Goal: Check status: Check status

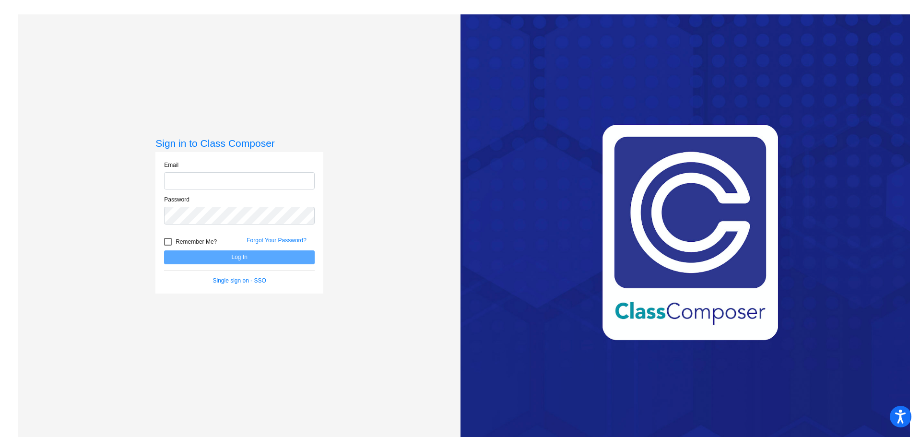
type input "[EMAIL_ADDRESS][DOMAIN_NAME]"
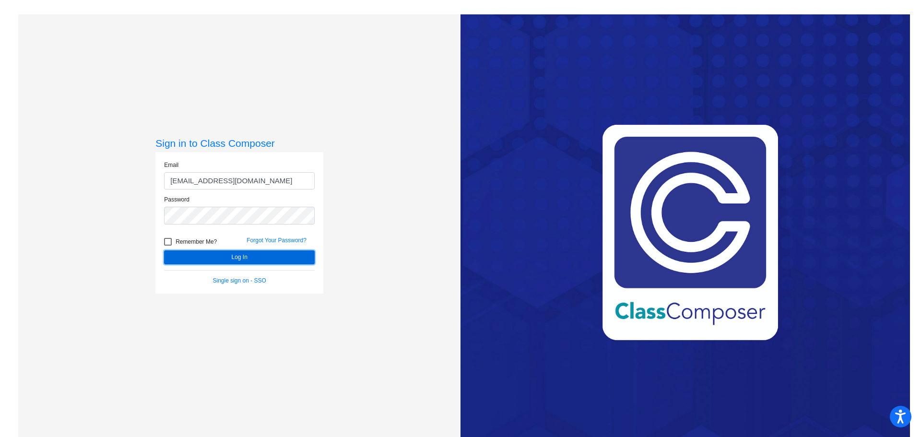
click at [238, 259] on button "Log In" at bounding box center [239, 257] width 151 height 14
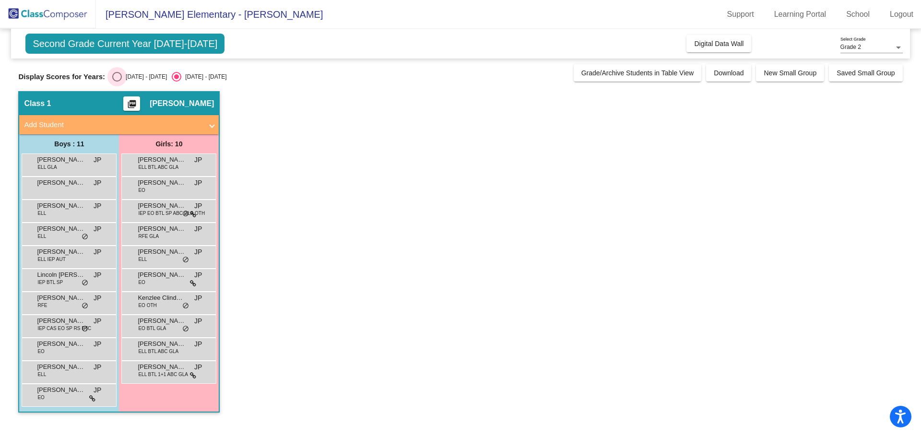
click at [120, 78] on div "Select an option" at bounding box center [117, 77] width 10 height 10
click at [117, 82] on input "[DATE] - [DATE]" at bounding box center [117, 82] width 0 height 0
radio input "true"
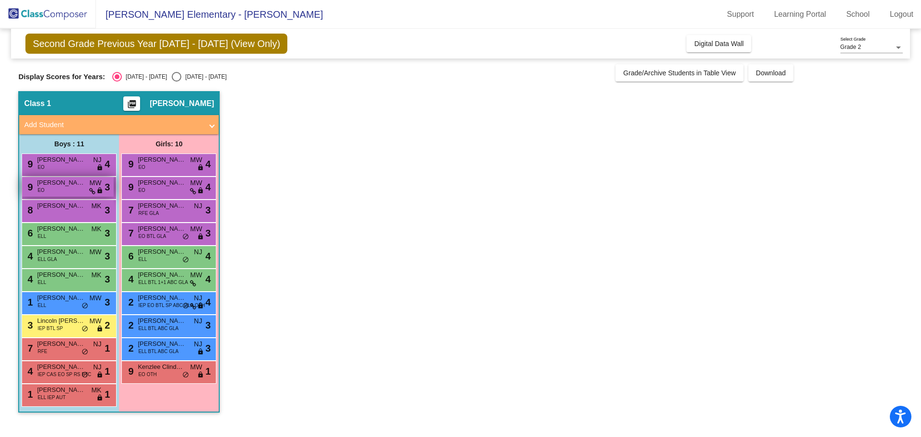
click at [54, 181] on span "[PERSON_NAME]" at bounding box center [61, 183] width 48 height 10
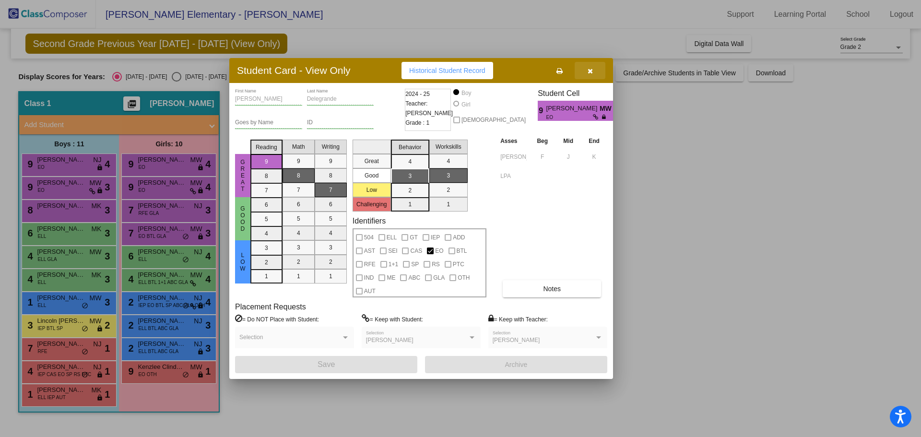
click at [589, 69] on icon "button" at bounding box center [590, 71] width 5 height 7
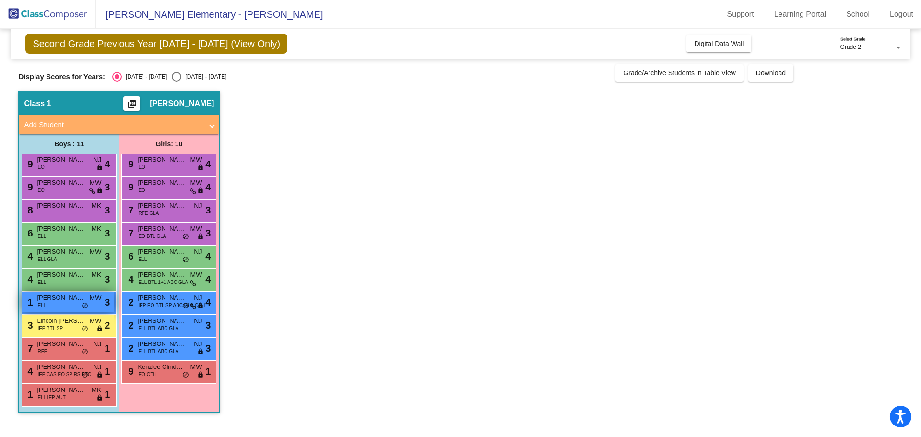
click at [63, 299] on span "[PERSON_NAME]" at bounding box center [61, 298] width 48 height 10
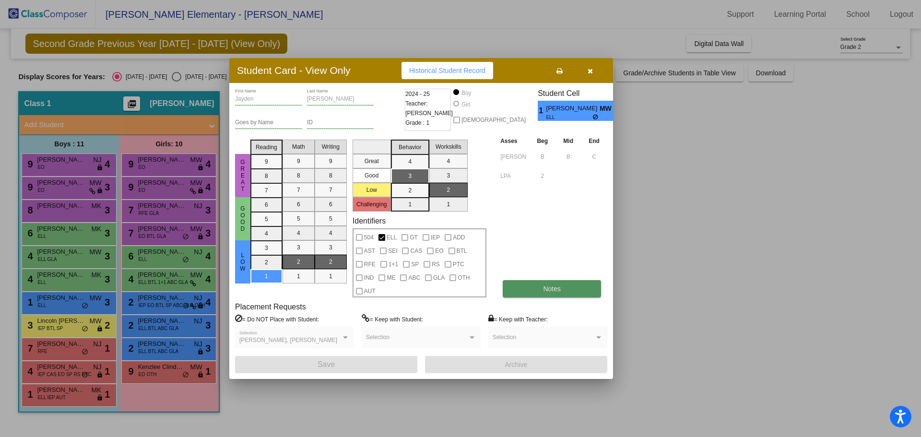
click at [554, 286] on span "Notes" at bounding box center [552, 289] width 18 height 8
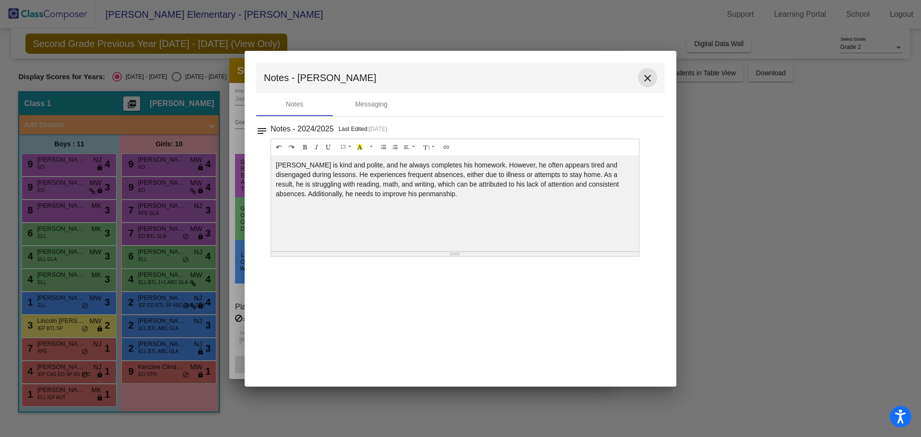
click at [646, 78] on mat-icon "close" at bounding box center [648, 78] width 12 height 12
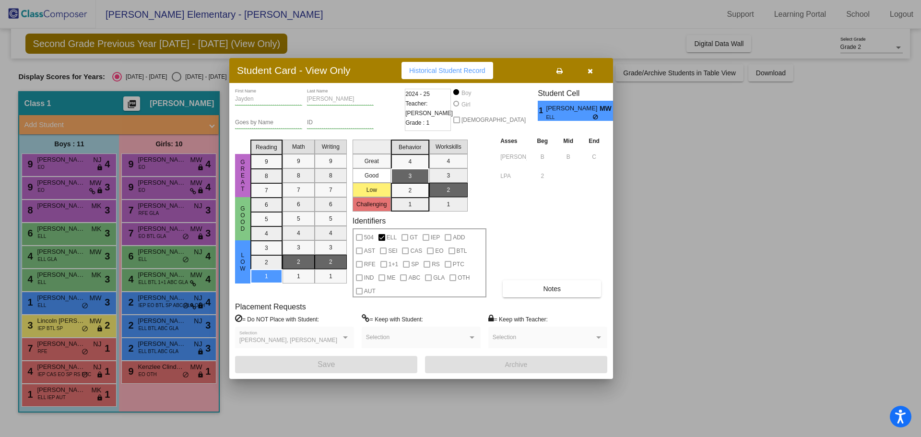
click at [154, 368] on div at bounding box center [460, 218] width 921 height 437
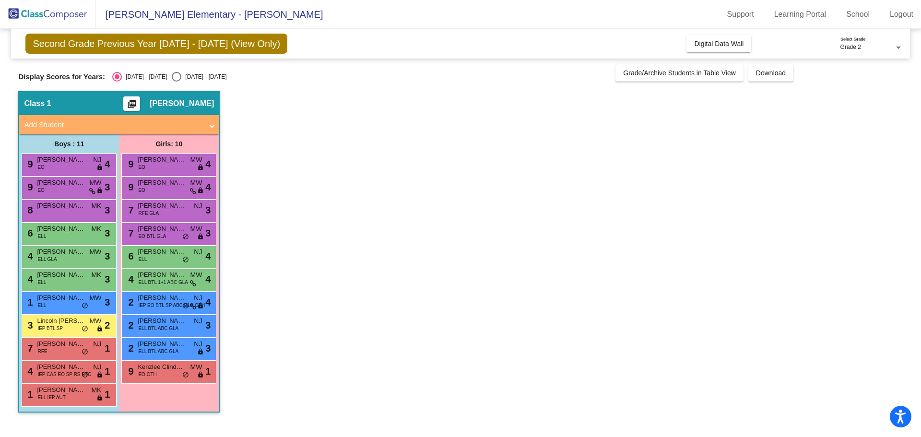
click at [154, 368] on span "Kenzlee Clindaniel" at bounding box center [162, 367] width 48 height 10
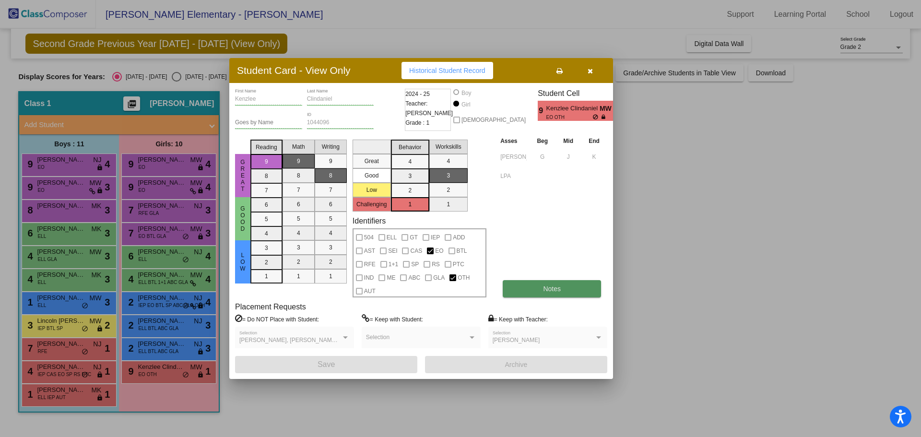
click at [538, 291] on button "Notes" at bounding box center [552, 288] width 98 height 17
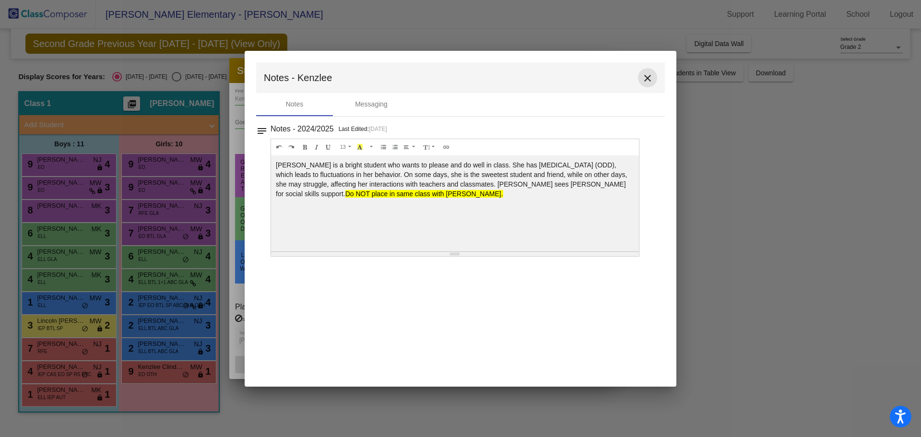
click at [649, 78] on mat-icon "close" at bounding box center [648, 78] width 12 height 12
